Goal: Transaction & Acquisition: Purchase product/service

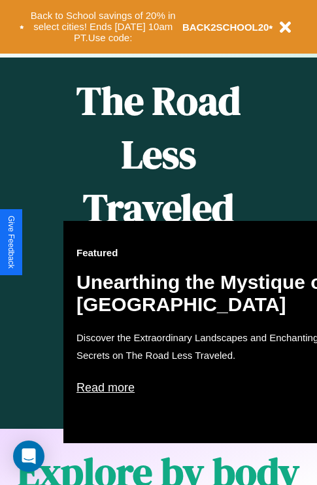
scroll to position [534, 0]
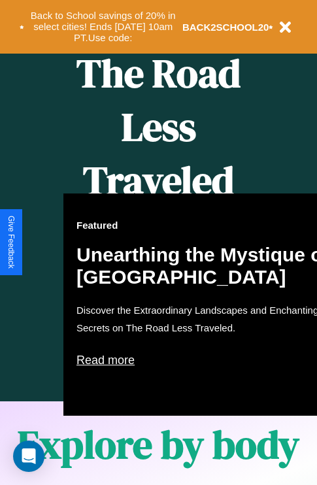
click at [158, 242] on div "Featured Unearthing the Mystique of [GEOGRAPHIC_DATA] Discover the Extraordinar…" at bounding box center [207, 304] width 288 height 222
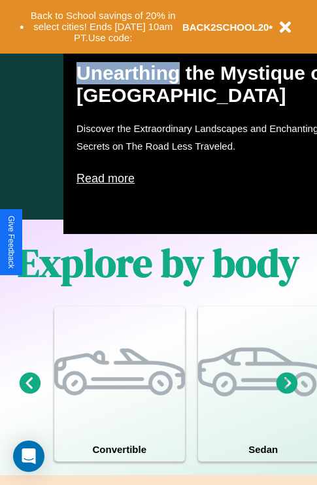
scroll to position [840, 0]
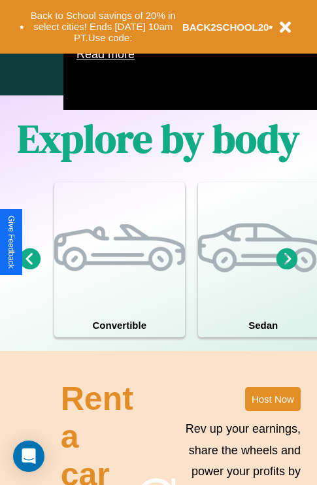
click at [287, 269] on icon at bounding box center [287, 259] width 22 height 22
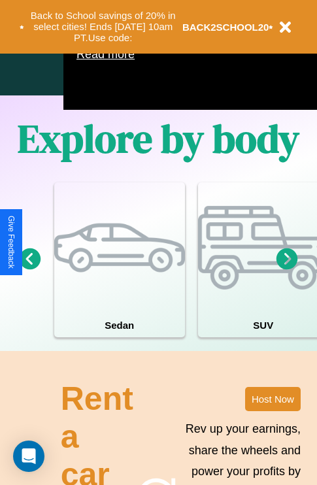
click at [287, 269] on icon at bounding box center [287, 259] width 22 height 22
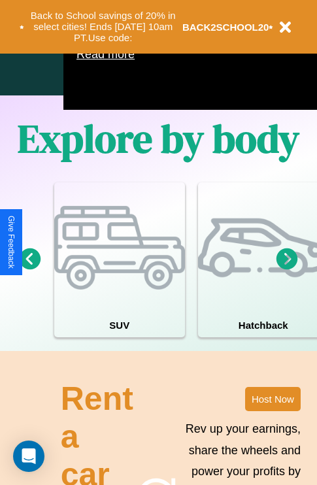
click at [287, 269] on icon at bounding box center [287, 259] width 22 height 22
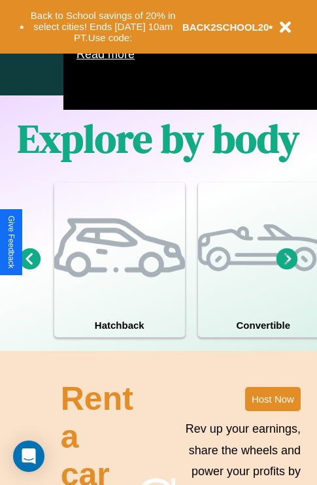
click at [287, 269] on icon at bounding box center [287, 259] width 22 height 22
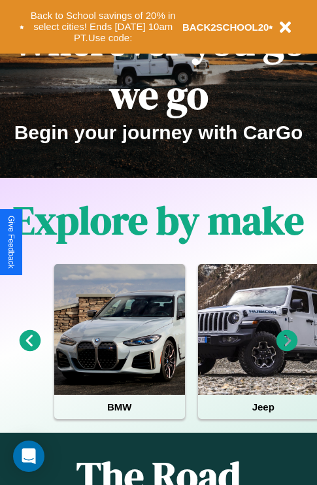
scroll to position [0, 0]
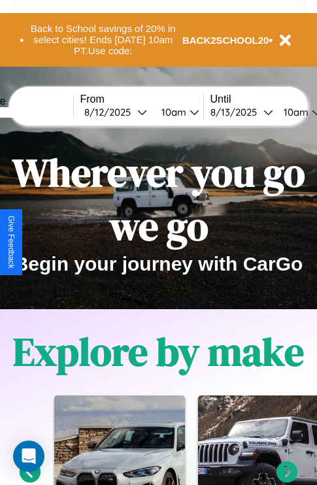
click at [44, 112] on input "text" at bounding box center [24, 112] width 98 height 10
type input "*****"
click at [131, 112] on div "8 / 12 / 2025" at bounding box center [110, 112] width 53 height 12
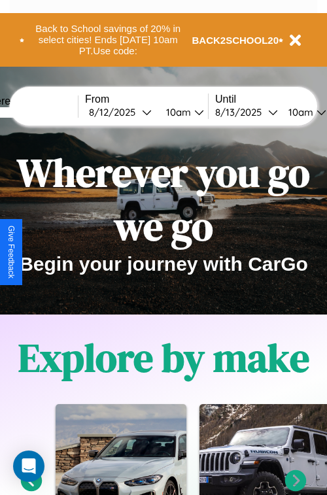
select select "*"
select select "****"
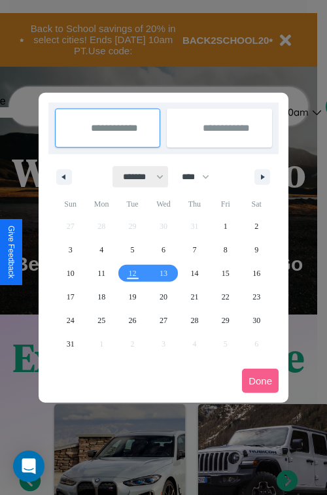
click at [137, 176] on select "******* ******** ***** ***** *** **** **** ****** ********* ******* ******** **…" at bounding box center [141, 177] width 56 height 22
select select "*"
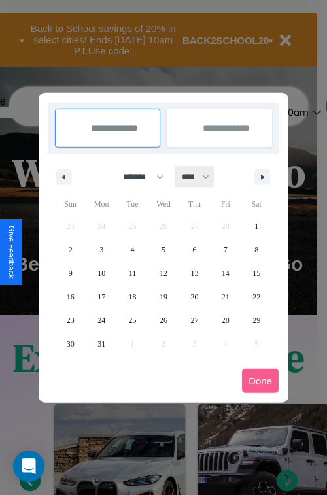
click at [201, 176] on select "**** **** **** **** **** **** **** **** **** **** **** **** **** **** **** ****…" at bounding box center [194, 177] width 39 height 22
select select "****"
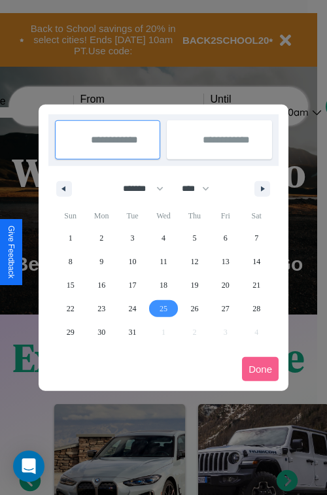
click at [163, 308] on span "25" at bounding box center [163, 309] width 8 height 24
type input "**********"
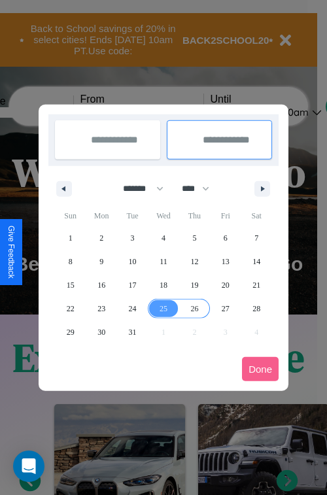
click at [194, 308] on span "26" at bounding box center [194, 309] width 8 height 24
type input "**********"
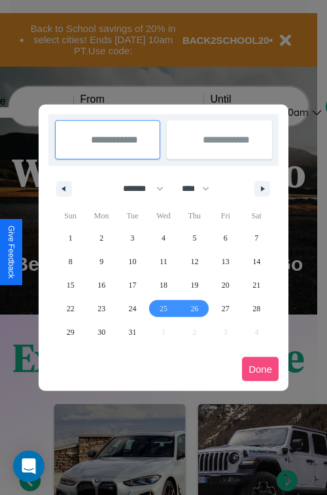
click at [260, 369] on button "Done" at bounding box center [260, 369] width 37 height 24
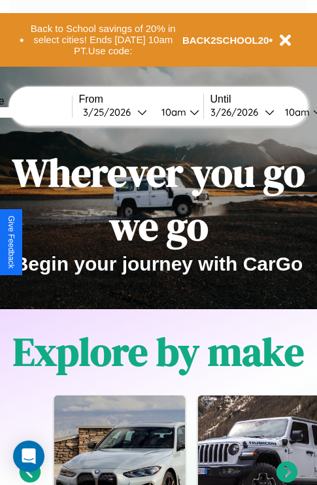
scroll to position [0, 50]
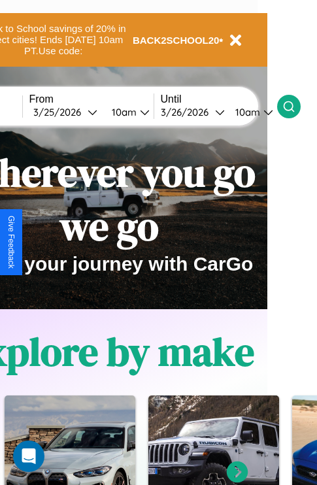
click at [295, 106] on icon at bounding box center [288, 106] width 13 height 13
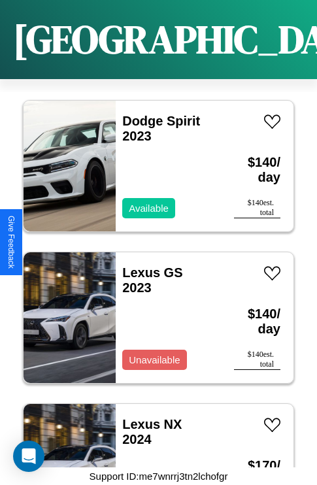
scroll to position [19151, 0]
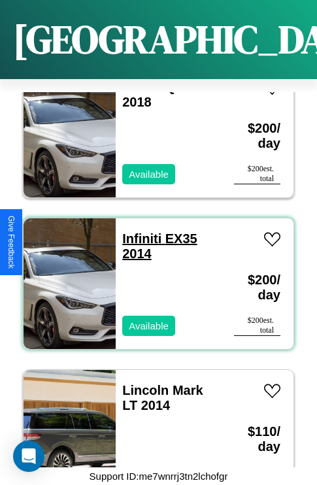
click at [138, 231] on link "Infiniti EX35 2014" at bounding box center [159, 245] width 74 height 29
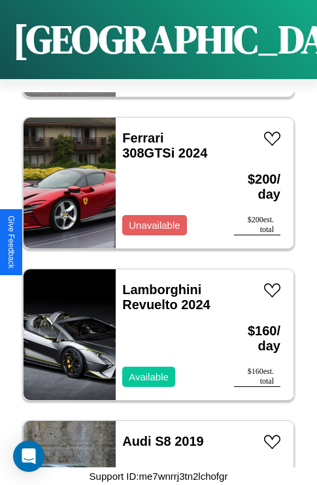
scroll to position [5052, 0]
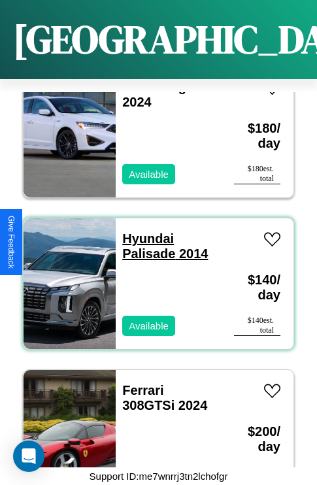
click at [144, 231] on link "Hyundai Palisade 2014" at bounding box center [165, 245] width 86 height 29
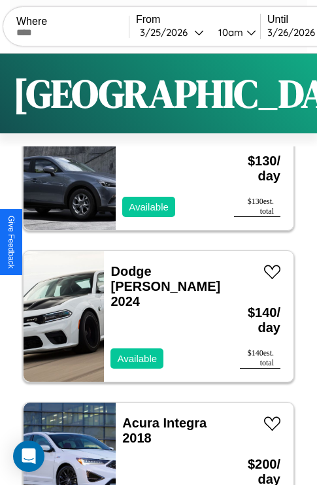
scroll to position [0, 0]
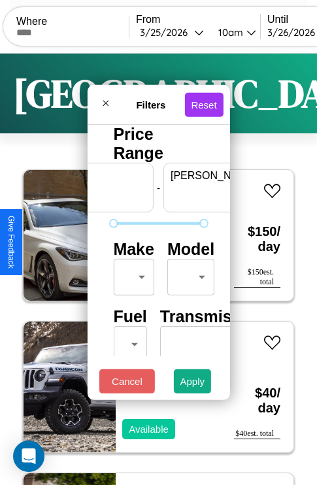
scroll to position [0, 81]
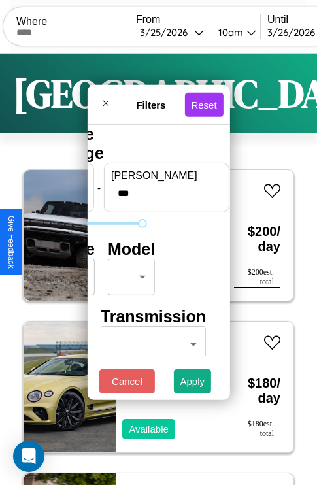
type input "***"
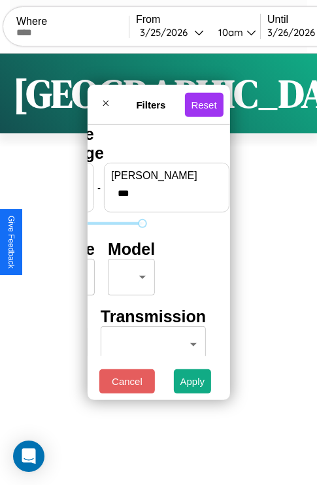
scroll to position [0, 0]
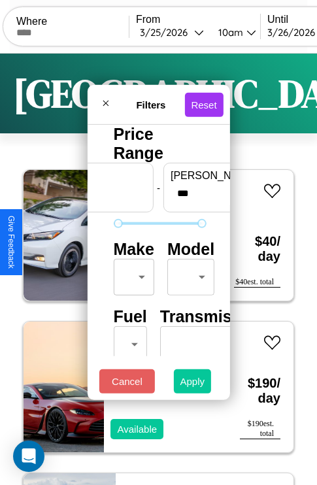
type input "**"
click at [193, 384] on button "Apply" at bounding box center [193, 381] width 38 height 24
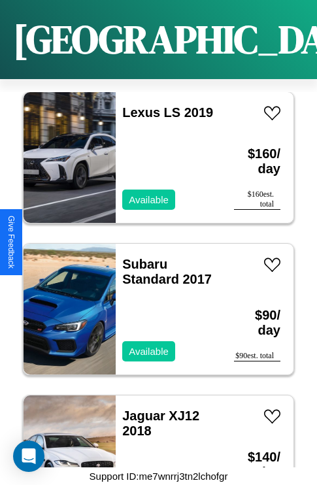
scroll to position [9297, 0]
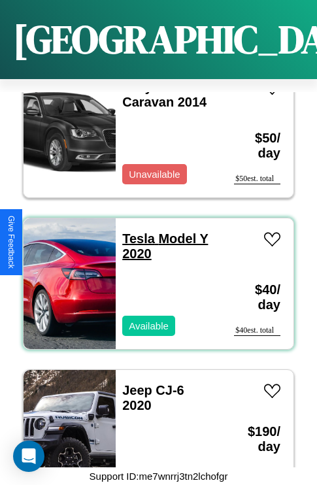
click at [135, 231] on link "Tesla Model Y 2020" at bounding box center [165, 245] width 86 height 29
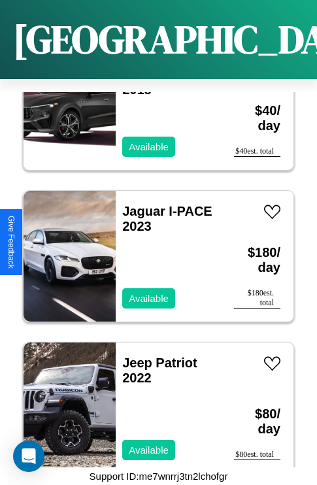
scroll to position [6113, 0]
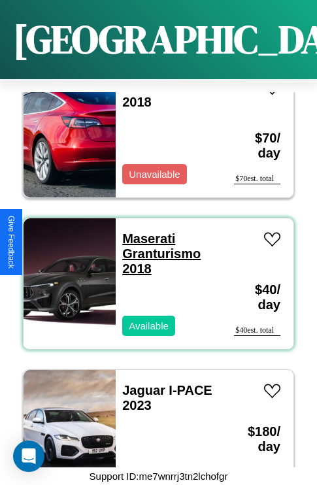
click at [144, 231] on link "Maserati Granturismo 2018" at bounding box center [161, 253] width 78 height 44
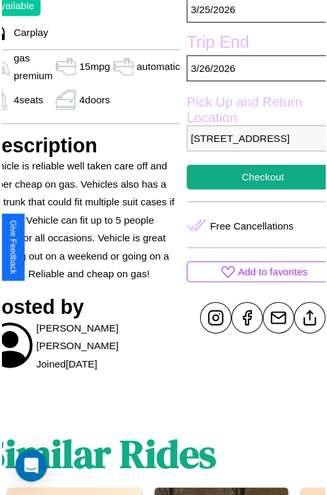
scroll to position [394, 70]
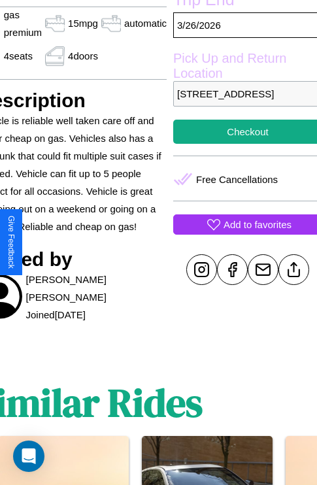
click at [242, 233] on p "Add to favorites" at bounding box center [257, 225] width 68 height 18
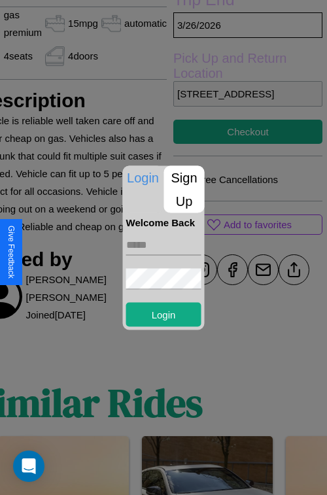
click at [184, 189] on p "Sign Up" at bounding box center [184, 188] width 41 height 47
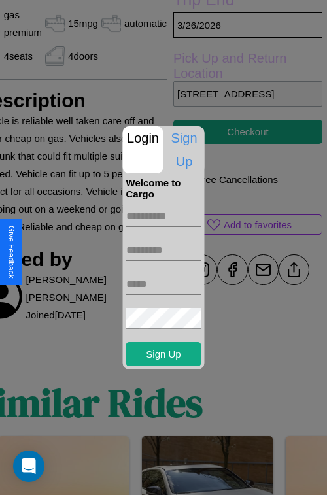
click at [163, 216] on input "text" at bounding box center [163, 216] width 75 height 21
type input "*******"
click at [163, 250] on input "text" at bounding box center [163, 250] width 75 height 21
type input "****"
click at [163, 284] on input "text" at bounding box center [163, 284] width 75 height 21
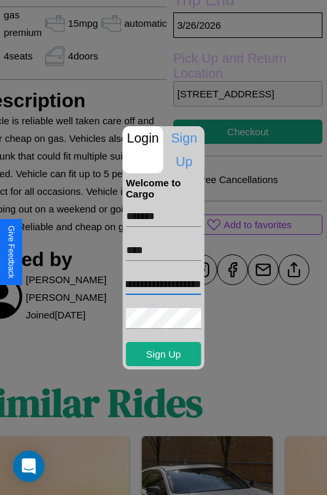
scroll to position [0, 50]
type input "**********"
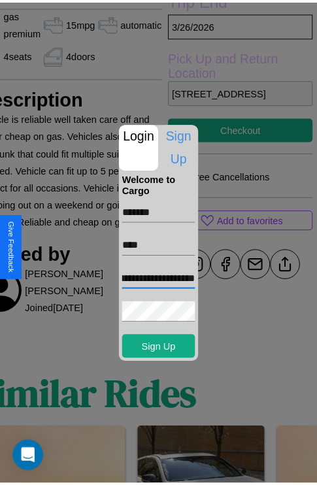
scroll to position [0, 0]
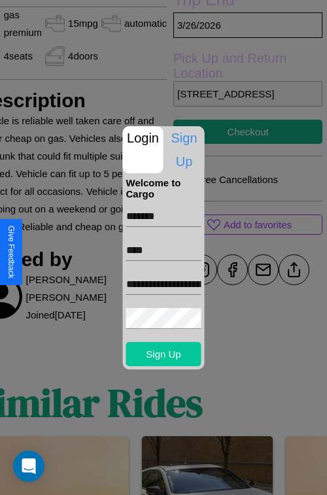
click at [163, 354] on button "Sign Up" at bounding box center [163, 354] width 75 height 24
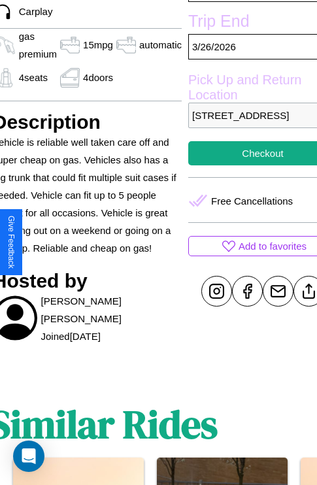
scroll to position [301, 70]
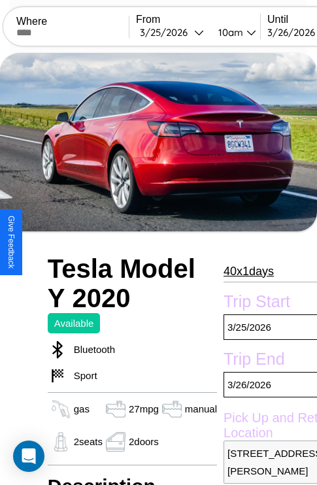
scroll to position [29, 0]
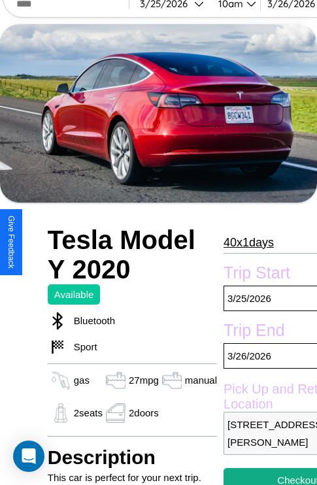
click at [242, 242] on p "40 x 1 days" at bounding box center [248, 242] width 50 height 21
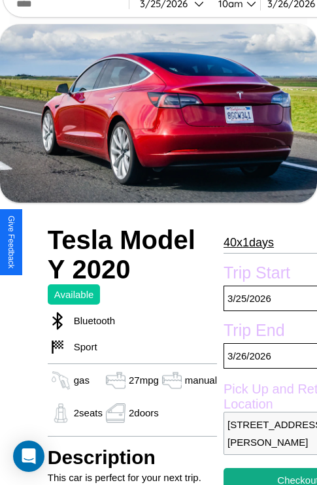
click at [242, 242] on p "40 x 1 days" at bounding box center [248, 242] width 50 height 21
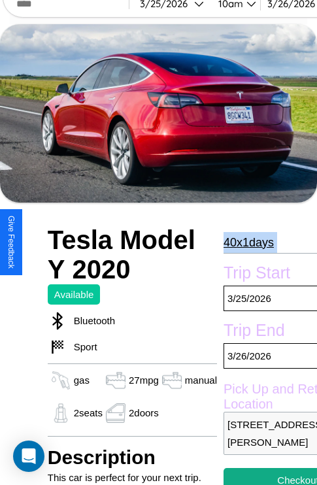
click at [242, 242] on p "40 x 1 days" at bounding box center [248, 242] width 50 height 21
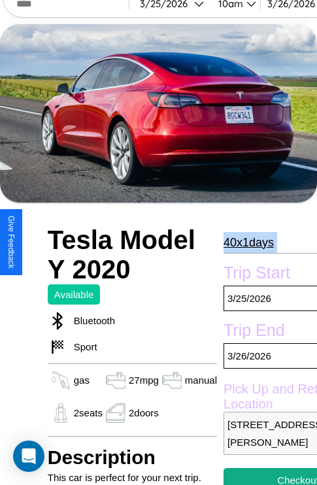
click at [242, 242] on p "40 x 1 days" at bounding box center [248, 242] width 50 height 21
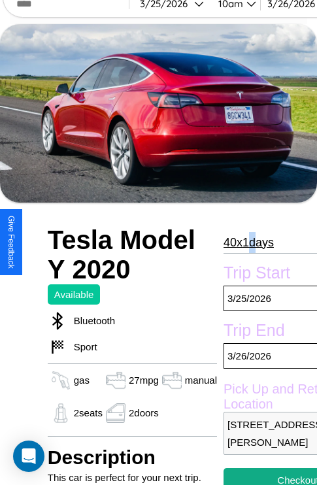
click at [242, 242] on p "40 x 1 days" at bounding box center [248, 242] width 50 height 21
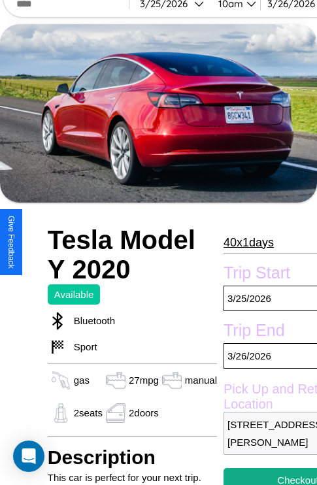
scroll to position [267, 44]
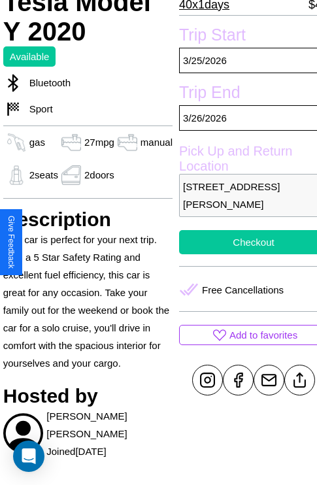
click at [242, 242] on button "Checkout" at bounding box center [253, 242] width 149 height 24
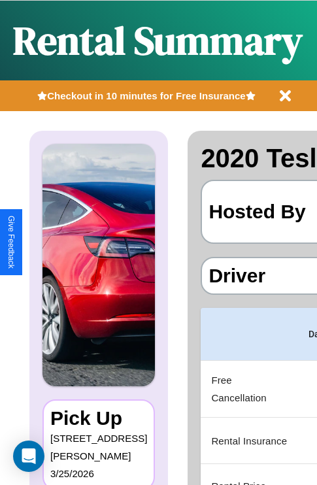
scroll to position [0, 247]
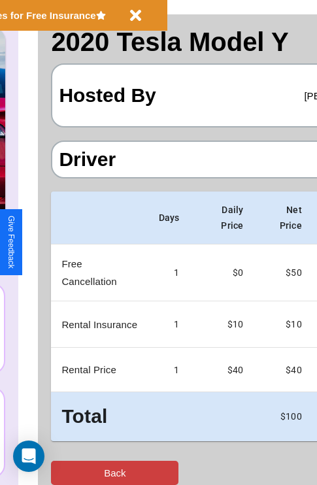
click at [63, 472] on button "Back" at bounding box center [114, 473] width 127 height 24
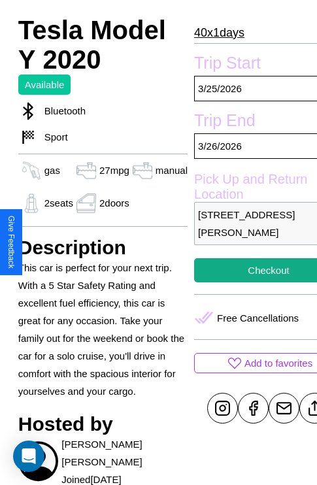
scroll to position [359, 44]
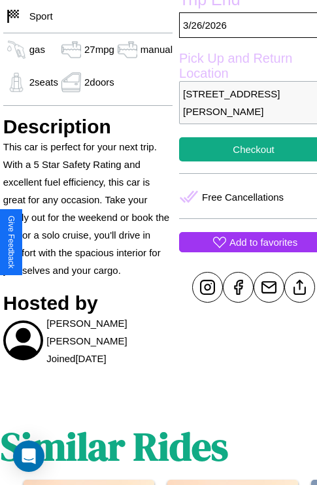
click at [242, 242] on p "Add to favorites" at bounding box center [263, 242] width 68 height 18
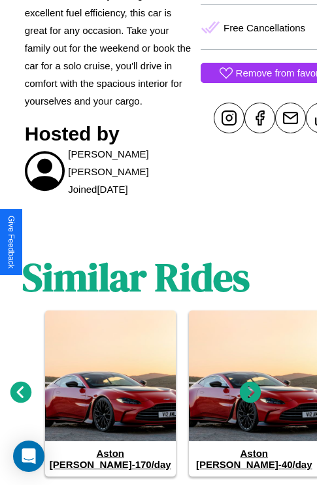
scroll to position [552, 20]
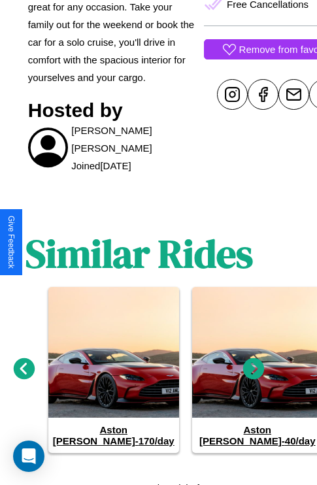
click at [24, 363] on icon at bounding box center [25, 369] width 22 height 22
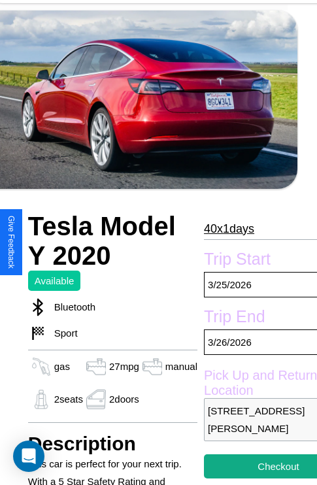
scroll to position [41, 20]
